Goal: Navigation & Orientation: Go to known website

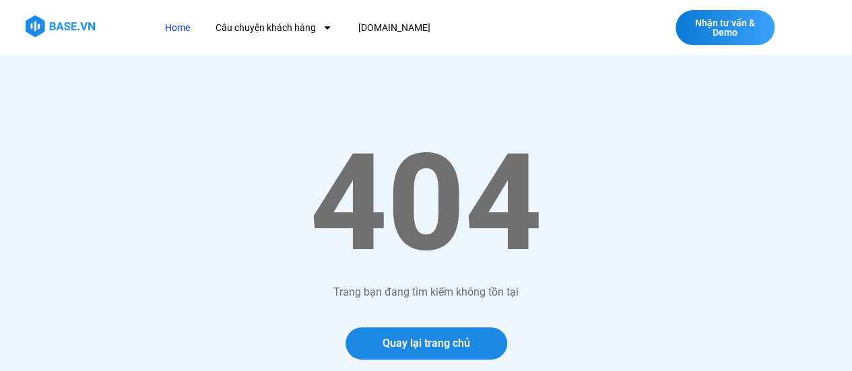
click at [186, 32] on link "Home" at bounding box center [177, 27] width 45 height 25
